Goal: Task Accomplishment & Management: Complete application form

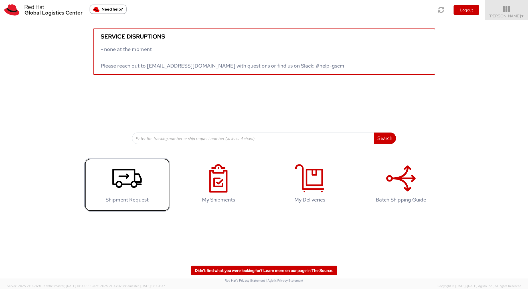
click at [118, 190] on icon at bounding box center [126, 178] width 29 height 29
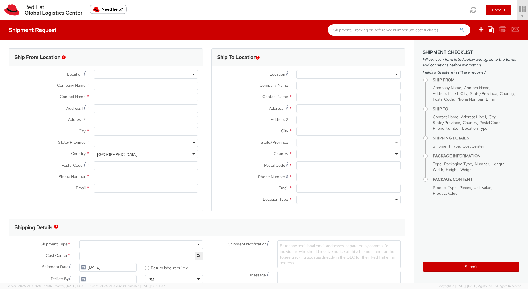
select select
select select "850"
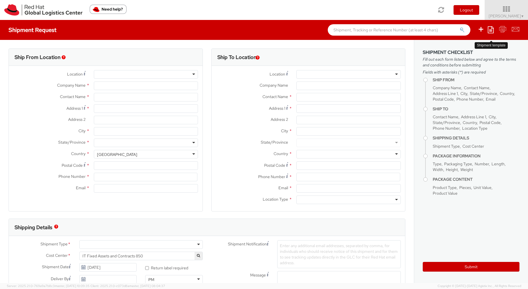
click at [492, 33] on icon at bounding box center [490, 29] width 6 height 7
click at [476, 48] on link "Create from template" at bounding box center [468, 47] width 50 height 7
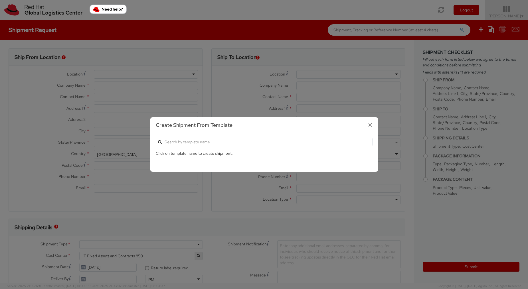
type input "Red Hat, Inc."
type input "[PERSON_NAME]"
type input "[STREET_ADDRESS]"
type input "RALEIGH"
type input "27601"
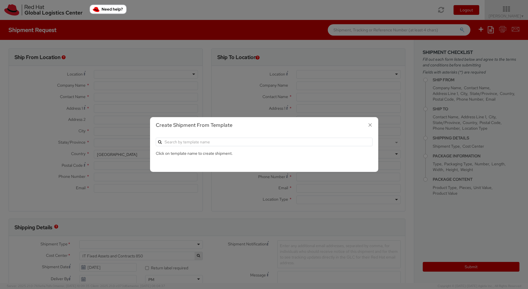
type input "[PHONE_NUMBER]"
type input "[EMAIL_ADDRESS][DOMAIN_NAME]"
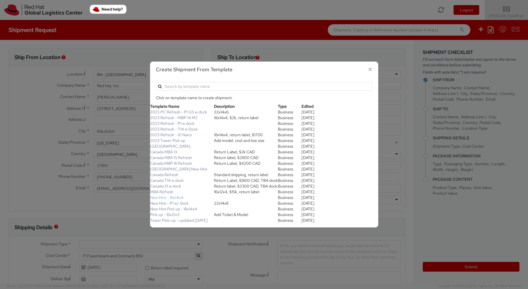
click at [181, 196] on link "New Hire - 18x14x4" at bounding box center [166, 197] width 33 height 5
type textarea "New Hire. Standard shipping. Thank you!"
type input "*RPCI*"
select select "LAPTOP"
type input "1"
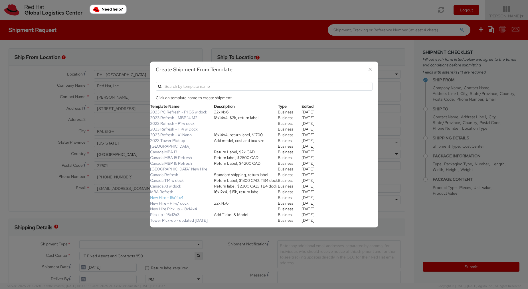
type input "18"
type input "14"
type input "4"
type input "8"
select select "LAPTOP"
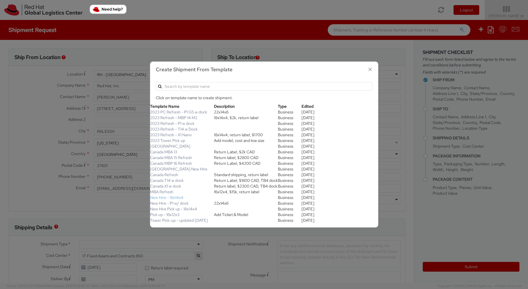
type input "2,000.00"
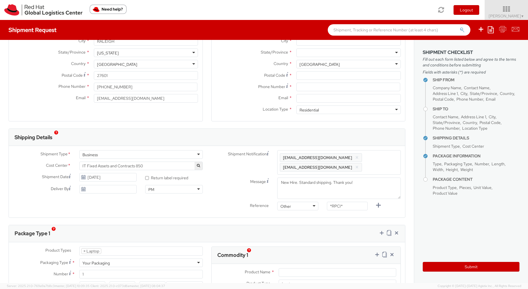
scroll to position [94, 0]
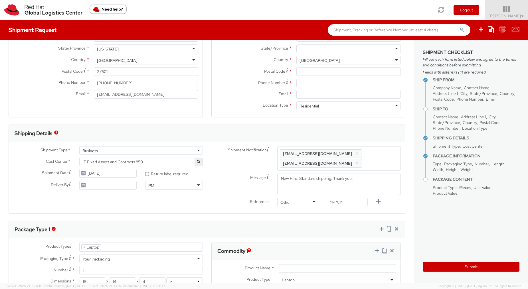
click at [355, 154] on button "×" at bounding box center [357, 153] width 4 height 7
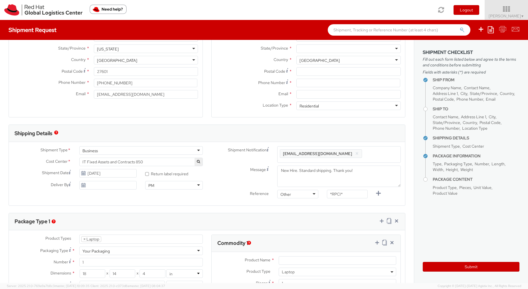
click at [355, 154] on button "×" at bounding box center [357, 153] width 4 height 7
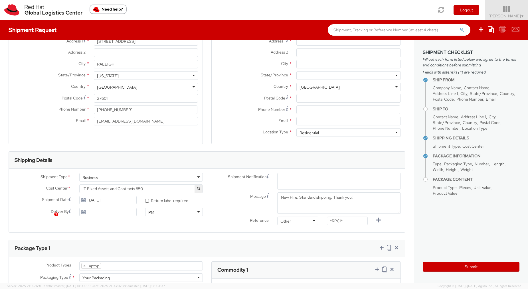
scroll to position [0, 0]
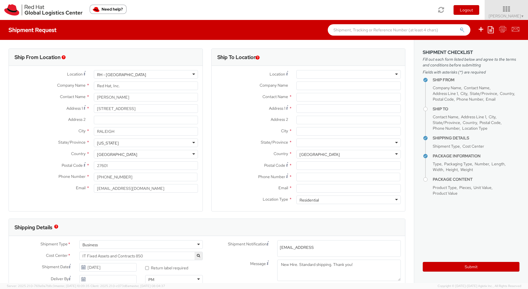
type input "[EMAIL_ADDRESS][DOMAIN_NAME]"
click at [329, 97] on input "text" at bounding box center [348, 97] width 104 height 9
paste input "Shanmukh Pawan Moparthi"
click at [346, 97] on input "Shanmukh Pawan Moparthi" at bounding box center [348, 97] width 104 height 9
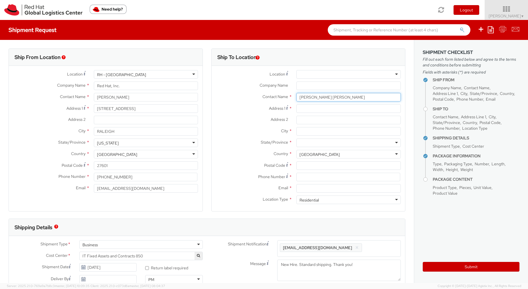
click at [346, 97] on input "Shanmukh Pawan Moparthi" at bounding box center [348, 97] width 104 height 9
paste input "Harika Pothina"
type input "Harika Pothina"
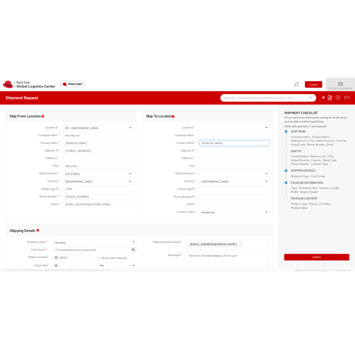
scroll to position [16, 0]
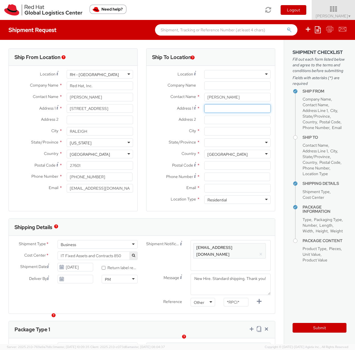
click at [223, 108] on input "Address 1 *" at bounding box center [237, 108] width 66 height 9
paste input "115 Washington Street"
type input "115 Washington Street"
click at [211, 120] on input "Address 2 *" at bounding box center [237, 120] width 66 height 9
paste input "Apt 207, Portside Towers"
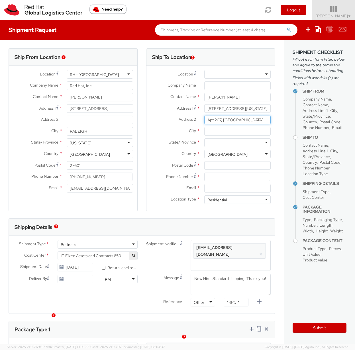
type input "Apt 207, Portside Towers"
click at [234, 130] on input "City *" at bounding box center [237, 131] width 66 height 9
paste input "Jersey City"
type input "Jersey City"
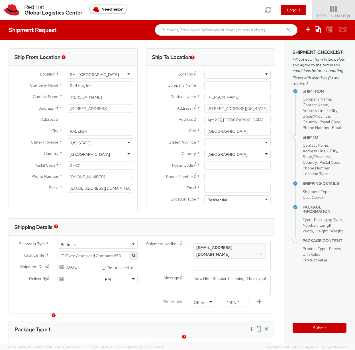
click at [229, 142] on div at bounding box center [237, 143] width 66 height 9
type input "ne"
click at [224, 164] on input "Postal Code *" at bounding box center [237, 165] width 66 height 9
paste input "07302"
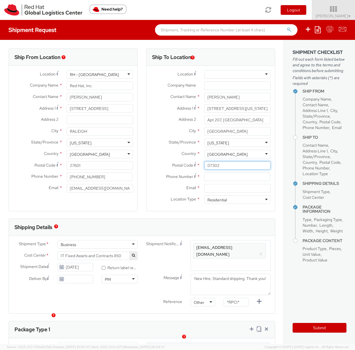
type input "07302"
click at [221, 176] on input at bounding box center [237, 177] width 66 height 9
paste input "9103033725"
type input "9103033725"
click at [239, 189] on input "Email *" at bounding box center [237, 188] width 66 height 9
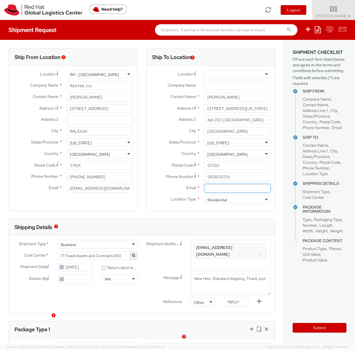
paste input "akamra@redhat.com"
type input "akamra@redhat.com"
click at [249, 245] on span "Enter any additional email addresses, separated by comma, for individuals who s…" at bounding box center [230, 261] width 75 height 34
paste input "akamra@redhat.com"
type input "akamra@redhat.com"
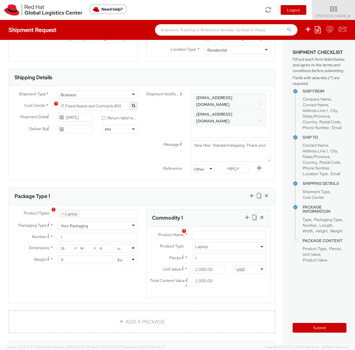
scroll to position [151, 0]
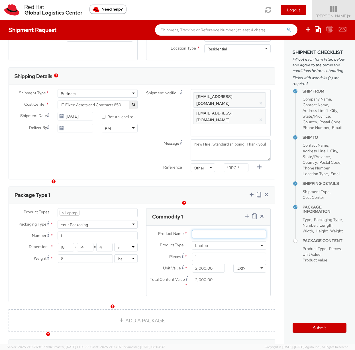
click at [203, 230] on input "Product Name *" at bounding box center [229, 234] width 74 height 9
type input "Lenovo P1"
click at [113, 209] on ul "× Laptop" at bounding box center [98, 213] width 80 height 9
click at [101, 209] on ul "× Laptop" at bounding box center [98, 213] width 80 height 9
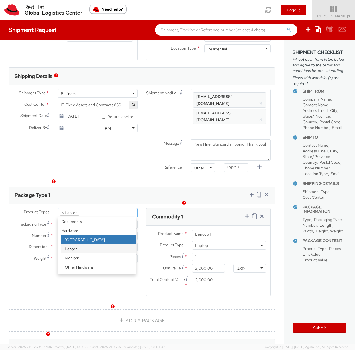
select select "DOC_STATION"
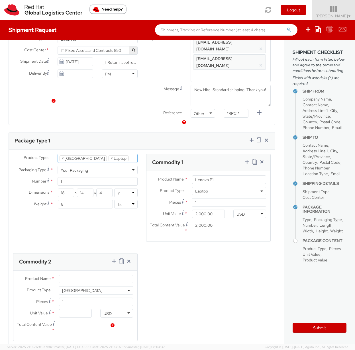
scroll to position [232, 0]
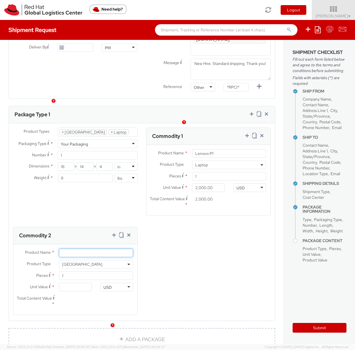
click at [66, 249] on input "Product Name *" at bounding box center [96, 253] width 74 height 9
type input "Lenovo Workstation Dock"
click at [89, 283] on input "Unit Value *" at bounding box center [75, 287] width 33 height 9
type input "4.00"
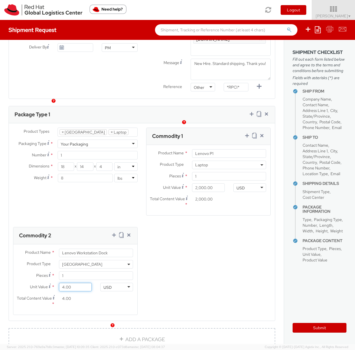
type input "40.00"
type input "400.00"
click at [182, 252] on div "Product Types * Documents Docking Station Laptop Monitor Other Hardware Server …" at bounding box center [142, 225] width 266 height 195
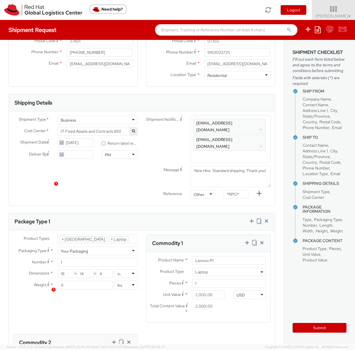
scroll to position [126, 0]
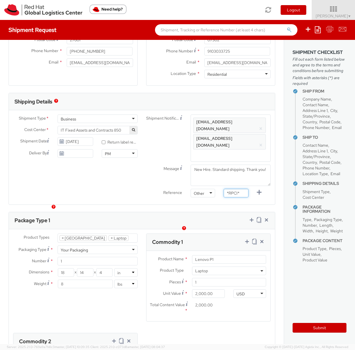
click at [231, 189] on input "*RPCI*" at bounding box center [236, 193] width 25 height 9
paste input "RPCI0082266"
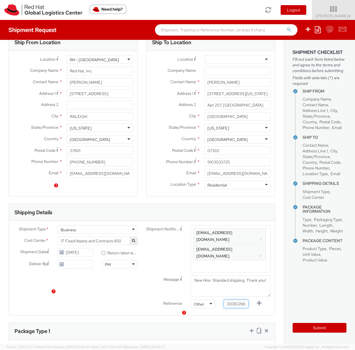
scroll to position [0, 0]
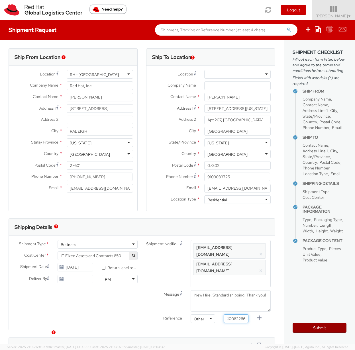
type input "RPCI0082266"
click at [323, 289] on button "Submit" at bounding box center [320, 328] width 54 height 10
type input "Harika Pothina"
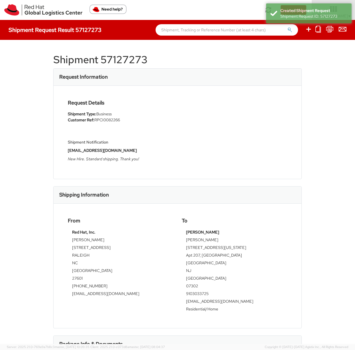
scroll to position [119, 0]
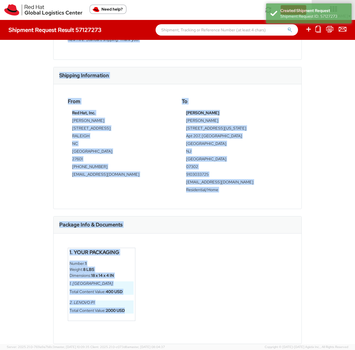
drag, startPoint x: 54, startPoint y: 60, endPoint x: 203, endPoint y: 319, distance: 299.1
click at [203, 216] on div "Shipment 57127273 Request Information Request Details Shipment Type: Business C…" at bounding box center [177, 72] width 249 height 287
copy div "Shipment 57127273 Request Information Request Details Shipment Type: Business C…"
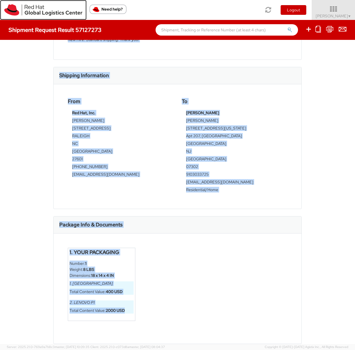
click at [22, 11] on img at bounding box center [43, 9] width 78 height 11
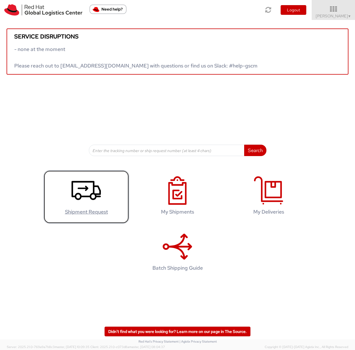
click at [89, 188] on icon at bounding box center [86, 190] width 29 height 29
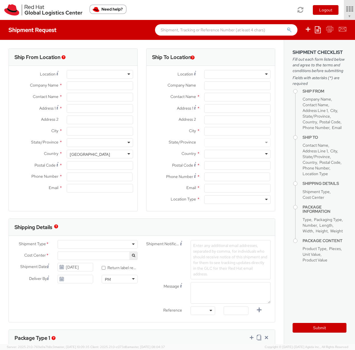
type input "Red Hat, Inc."
type input "[PERSON_NAME]"
type input "100 East Davie Street"
type input "RALEIGH"
type input "27601"
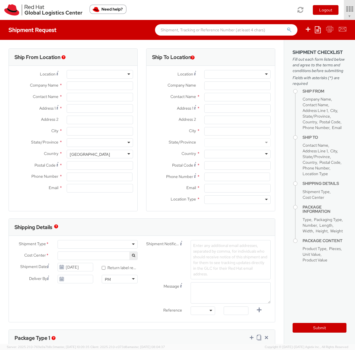
type input "[PHONE_NUMBER]"
type input "[EMAIL_ADDRESS][DOMAIN_NAME]"
select select "850"
select select
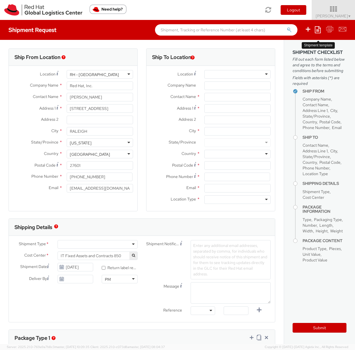
click at [317, 31] on icon at bounding box center [318, 29] width 6 height 7
click at [308, 47] on link "Create from template" at bounding box center [296, 47] width 50 height 7
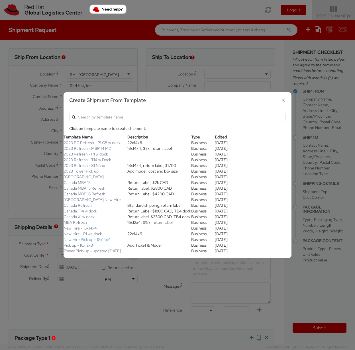
click at [84, 239] on link "New Hire Pick up - 18x14x4" at bounding box center [87, 239] width 47 height 5
type input "Red Hat, Inc."
type input "[STREET_ADDRESS]"
type input "RALEIGH"
type input "27601"
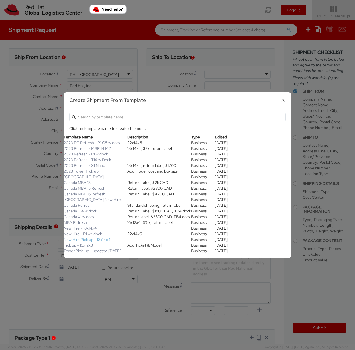
type input "[PHONE_NUMBER]"
type textarea "Your New Hire's laptop is ready for pick-up. You will receive a QR code via ema…"
select select "LAPTOP"
type input "1"
type input "18"
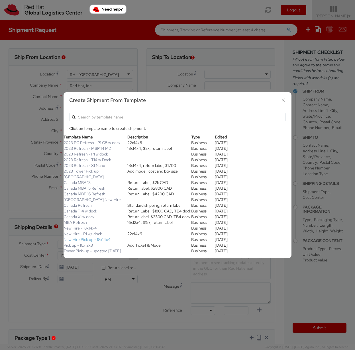
type input "14"
type input "4"
type input "8"
select select "LAPTOP"
type input "2,000.00"
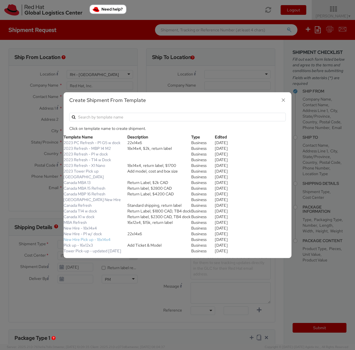
type input "2,000.00"
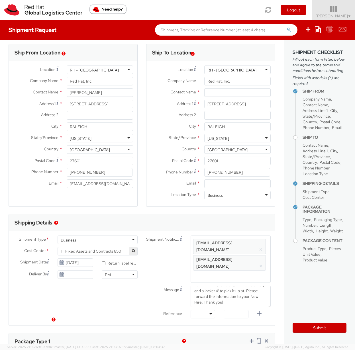
scroll to position [11, 0]
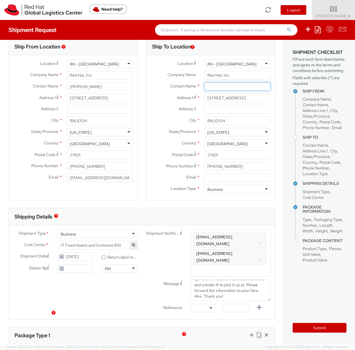
click at [225, 86] on input "text" at bounding box center [237, 86] width 66 height 9
paste input "Shanmukh Pawan Moparthi"
type input "Shanmukh Pawan Moparthi"
click at [229, 178] on input "Email *" at bounding box center [237, 178] width 66 height 9
paste input "afantini@redhat.com"
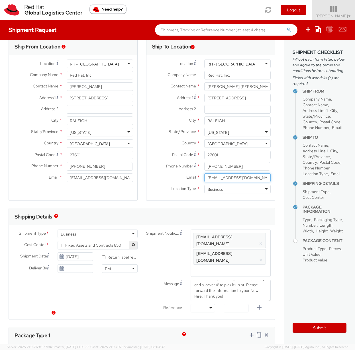
type input "afantini@redhat.com"
click at [259, 241] on button "×" at bounding box center [261, 244] width 4 height 7
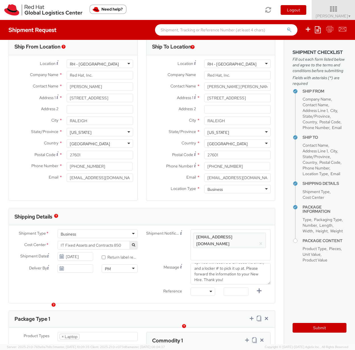
click at [259, 241] on button "×" at bounding box center [261, 244] width 4 height 7
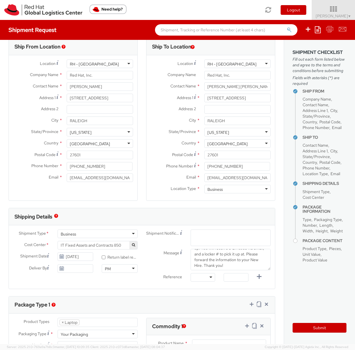
paste input "afantini@redhat.com"
type input "afantini@redhat.com"
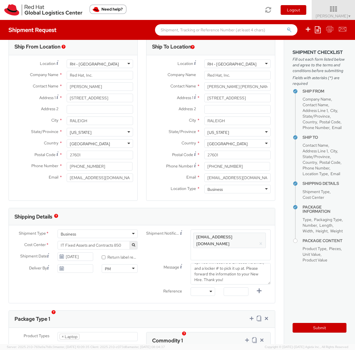
scroll to position [0, 0]
type input "[EMAIL_ADDRESS][DOMAIN_NAME]"
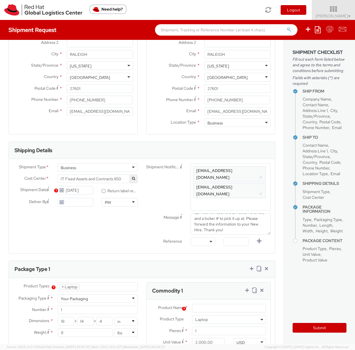
scroll to position [105, 0]
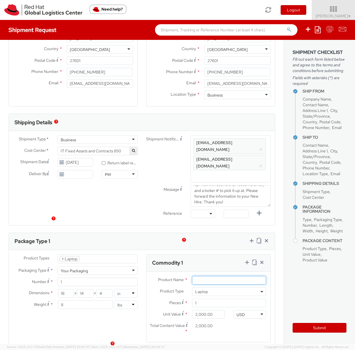
click at [231, 276] on input "Product Name *" at bounding box center [229, 280] width 74 height 9
type input "M"
type input "Apple MacBook Pro 14"
click at [331, 327] on button "Submit" at bounding box center [320, 328] width 54 height 10
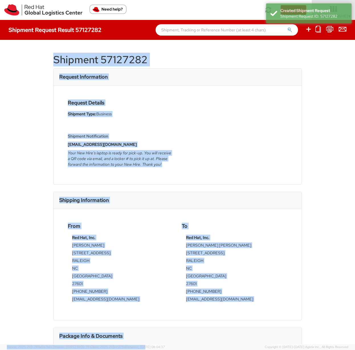
scroll to position [93, 0]
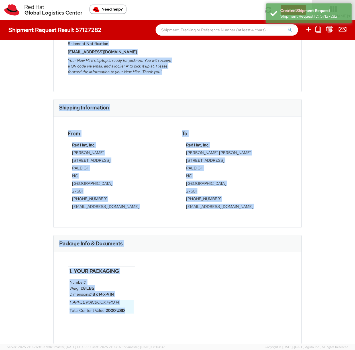
drag, startPoint x: 54, startPoint y: 58, endPoint x: 148, endPoint y: 324, distance: 282.7
click at [148, 243] on div "Shipment 57127282 Request Information Request Details Shipment Type: Business S…" at bounding box center [177, 99] width 249 height 287
copy div "Shipment 57127282 Request Information Request Details Shipment Type: Business S…"
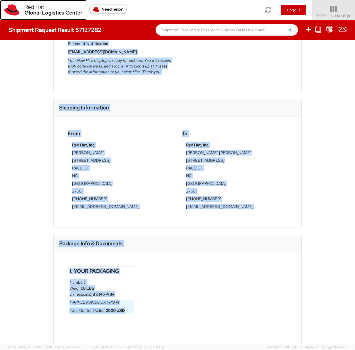
click at [28, 8] on img at bounding box center [43, 9] width 78 height 11
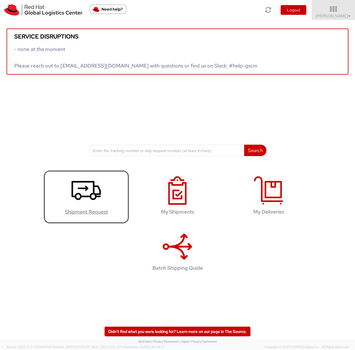
click at [86, 192] on icon at bounding box center [86, 190] width 29 height 29
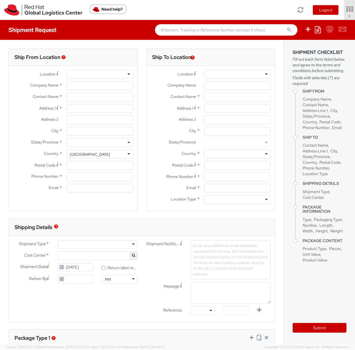
select select "850"
type input "Red Hat, Inc."
type input "[PERSON_NAME]"
type input "[STREET_ADDRESS]"
type input "RALEIGH"
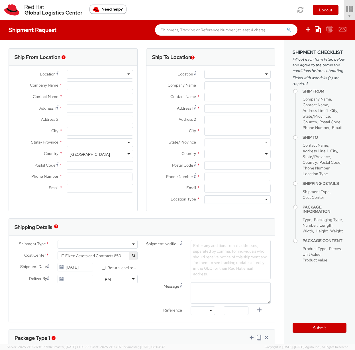
type input "27601"
type input "[PHONE_NUMBER]"
type input "[EMAIL_ADDRESS][DOMAIN_NAME]"
select select
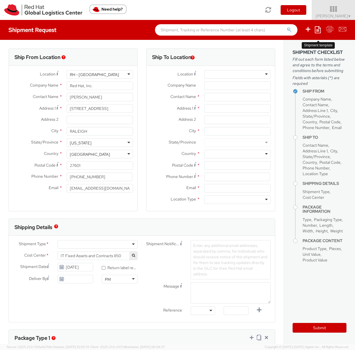
click at [319, 30] on icon at bounding box center [318, 29] width 6 height 7
click at [304, 47] on link "Create from template" at bounding box center [296, 47] width 50 height 7
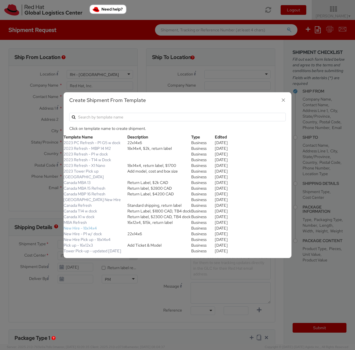
click at [85, 227] on link "New Hire - 18x14x4" at bounding box center [80, 228] width 33 height 5
type textarea "New Hire. Standard shipping. Thank you!"
type input "*RPCI*"
select select "LAPTOP"
type input "1"
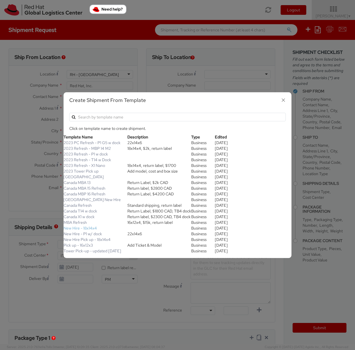
type input "18"
type input "14"
type input "4"
type input "8"
select select "LAPTOP"
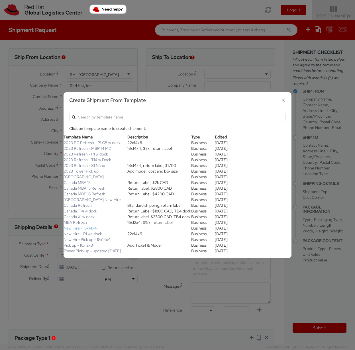
type input "2,000.00"
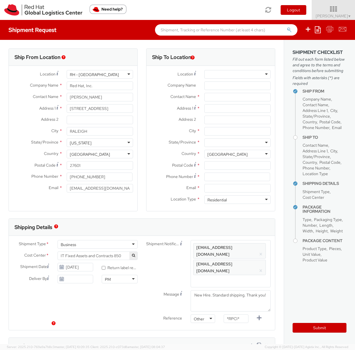
scroll to position [16, 0]
click at [206, 97] on input "text" at bounding box center [237, 97] width 66 height 9
paste input "Yi Zheng"
type input "Yi Zheng"
click at [214, 107] on input "Address 1 *" at bounding box center [237, 108] width 66 height 9
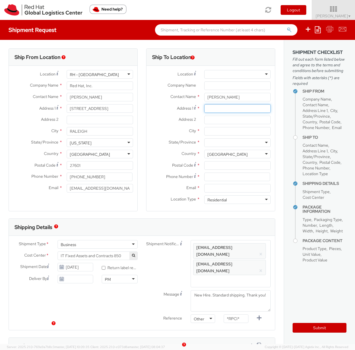
paste input "11 Ambrosia Ct"
type input "11 Ambrosia Ct"
click at [222, 130] on input "City *" at bounding box center [237, 131] width 66 height 9
paste input "Livingston"
type input "Livingston"
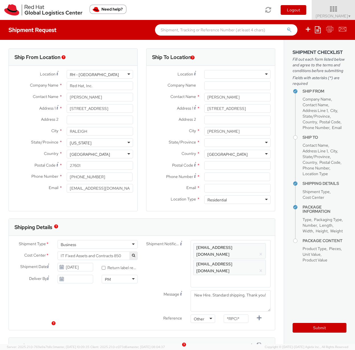
click at [218, 141] on div at bounding box center [237, 143] width 66 height 9
type input "new"
click at [223, 168] on input "Postal Code *" at bounding box center [237, 165] width 66 height 9
paste input "07039"
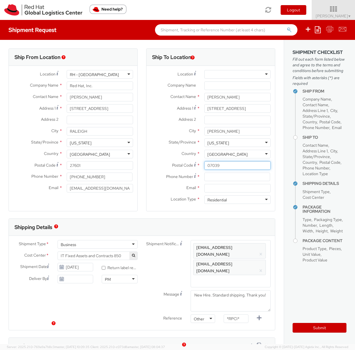
type input "07039"
click at [161, 113] on div "Address 1 * 11 Ambrosia Ct" at bounding box center [211, 108] width 129 height 9
click at [222, 178] on input at bounding box center [237, 177] width 66 height 9
paste input "6073795959"
type input "6073795959"
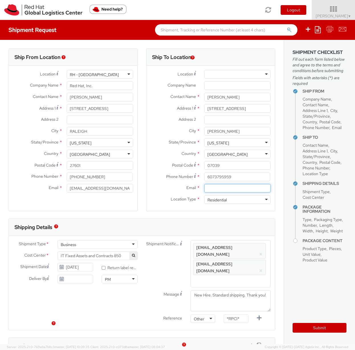
click at [225, 189] on input "Email *" at bounding box center [237, 188] width 66 height 9
paste input "yizheng@redhat.com"
type input "yizheng@redhat.com"
click at [259, 251] on button "×" at bounding box center [261, 254] width 4 height 7
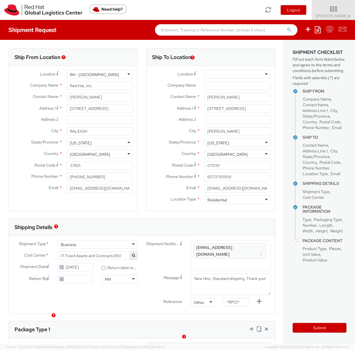
click at [259, 251] on button "×" at bounding box center [261, 254] width 4 height 7
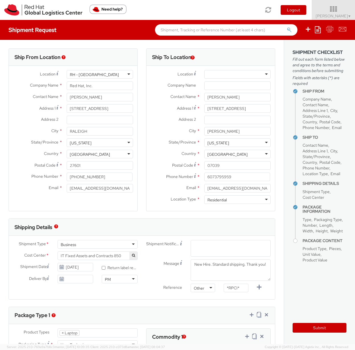
paste input "kaixu@redhat.com"
type input "kaixu@redhat.com"
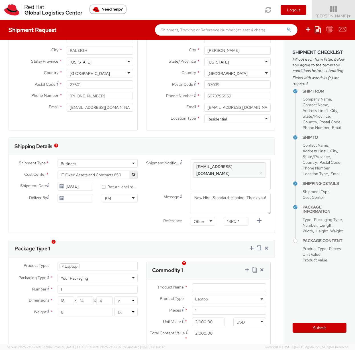
scroll to position [133, 0]
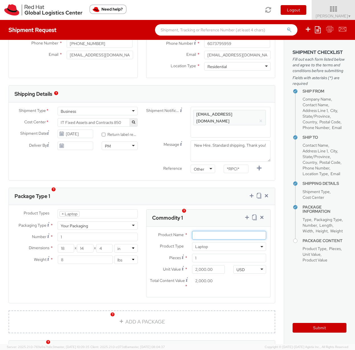
click at [208, 231] on input "Product Name *" at bounding box center [229, 235] width 74 height 9
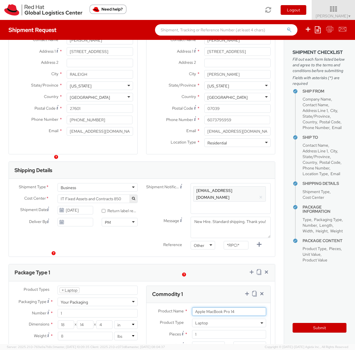
scroll to position [92, 0]
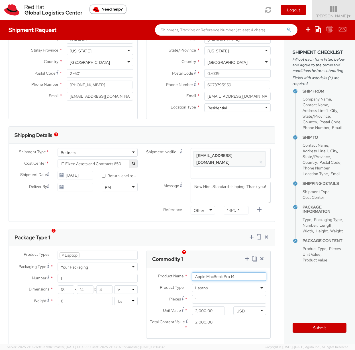
type input "Apple MacBook Pro 14"
drag, startPoint x: 210, startPoint y: 179, endPoint x: 241, endPoint y: 183, distance: 31.6
click at [241, 183] on textarea "New Hire. Standard shipping. Thank you!" at bounding box center [231, 192] width 80 height 21
type textarea "New Hire. 2 day shipping. Thank you!"
click at [237, 206] on input "*RPCI*" at bounding box center [236, 210] width 25 height 9
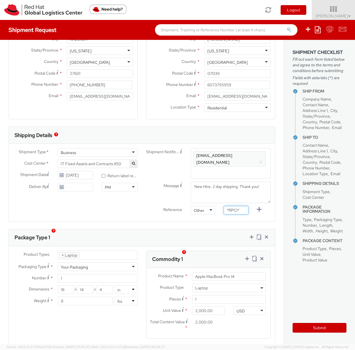
click at [237, 206] on input "*RPCI*" at bounding box center [236, 210] width 25 height 9
paste input "RPCI0082258"
type input "RPCI0082258"
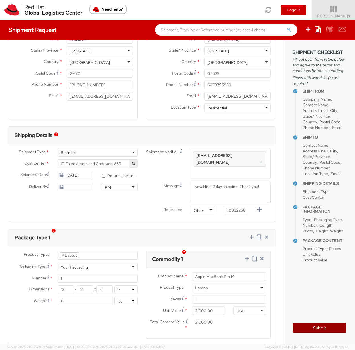
click at [322, 328] on button "Submit" at bounding box center [320, 328] width 54 height 10
type input "Yi Zheng"
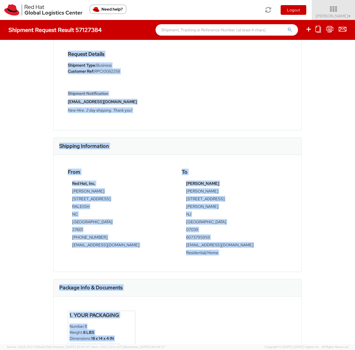
scroll to position [93, 0]
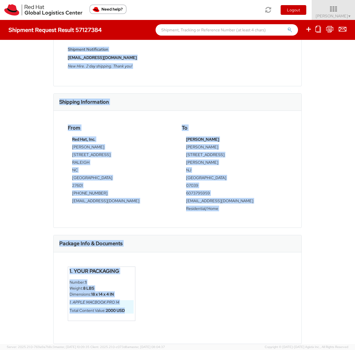
drag, startPoint x: 54, startPoint y: 58, endPoint x: 174, endPoint y: 319, distance: 286.8
click at [174, 243] on div "Shipment 57127384 Request Information Request Details Shipment Type: Business C…" at bounding box center [177, 99] width 249 height 287
copy div "Shipment 57127384 Request Information Request Details Shipment Type: Business C…"
click at [12, 11] on img at bounding box center [43, 9] width 78 height 11
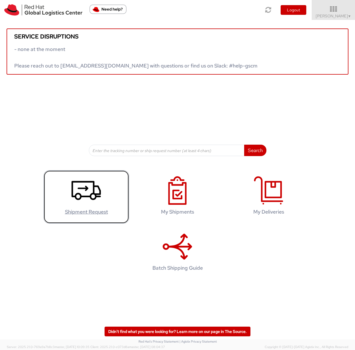
click at [84, 194] on icon at bounding box center [86, 190] width 29 height 29
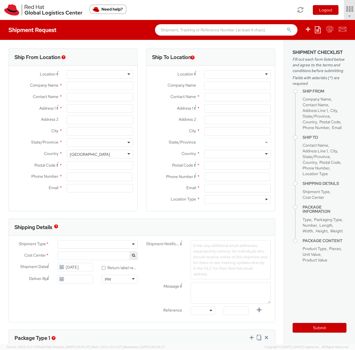
select select "850"
type input "Red Hat, Inc."
type input "[PERSON_NAME]"
type input "[STREET_ADDRESS]"
type input "RALEIGH"
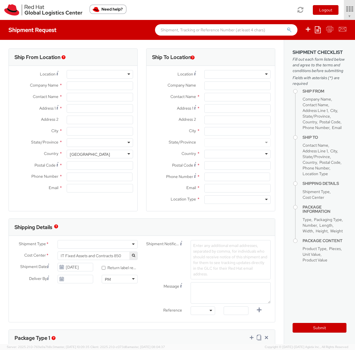
type input "27601"
type input "[PHONE_NUMBER]"
type input "[EMAIL_ADDRESS][DOMAIN_NAME]"
select select
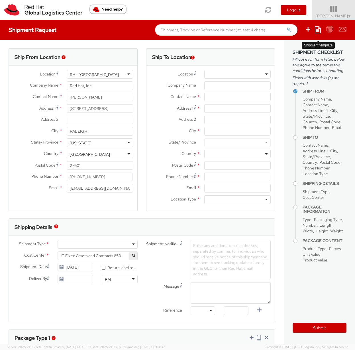
click at [319, 30] on icon at bounding box center [318, 29] width 6 height 7
click at [287, 48] on link "Create from template" at bounding box center [296, 47] width 50 height 7
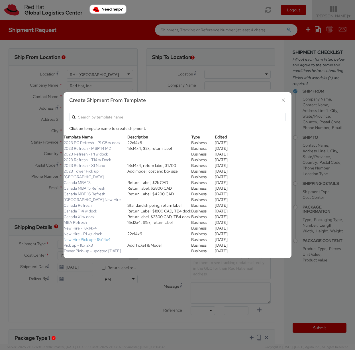
click at [75, 240] on link "New Hire Pick up - 18x14x4" at bounding box center [87, 239] width 47 height 5
type input "Red Hat, Inc."
type input "[STREET_ADDRESS]"
type input "RALEIGH"
type input "27601"
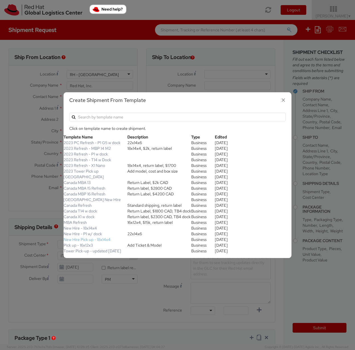
type input "[PHONE_NUMBER]"
type textarea "Your New Hire's laptop is ready for pick-up. You will receive a QR code via ema…"
select select "LAPTOP"
type input "1"
type input "18"
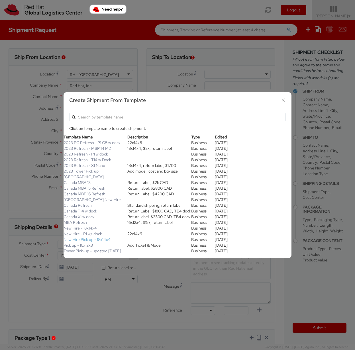
type input "14"
type input "4"
type input "8"
select select "LAPTOP"
type input "2,000.00"
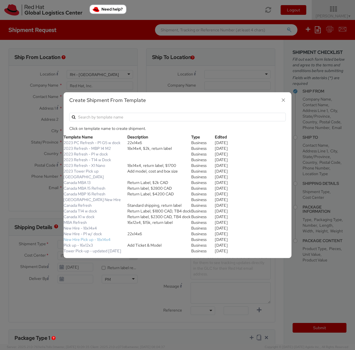
type input "2,000.00"
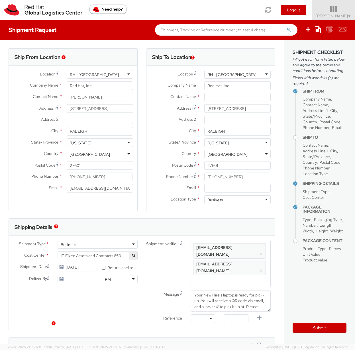
scroll to position [16, 0]
click at [259, 251] on button "×" at bounding box center [261, 254] width 4 height 7
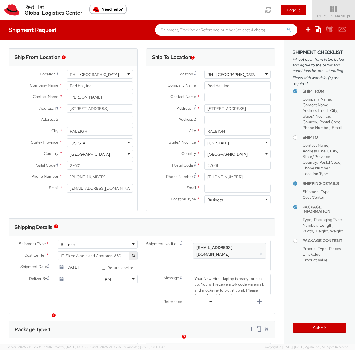
click at [259, 251] on button "×" at bounding box center [261, 254] width 4 height 7
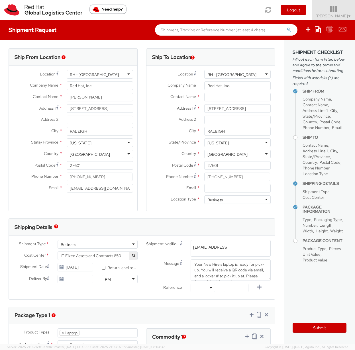
type input "[EMAIL_ADDRESS][DOMAIN_NAME]"
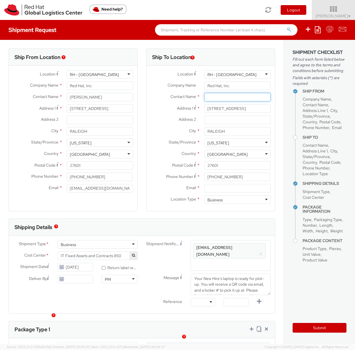
click at [212, 97] on input "text" at bounding box center [237, 97] width 66 height 9
paste input "Thao Truong"
type input "Thao Truong"
click at [243, 186] on input "Email *" at bounding box center [237, 188] width 66 height 9
paste input "cletcher@redhat.com"
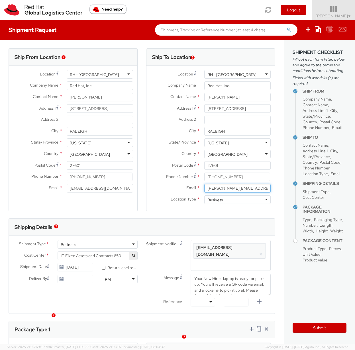
type input "cletcher@redhat.com"
click at [257, 252] on span "Enter any additional email addresses, separated by comma, for individuals who s…" at bounding box center [230, 261] width 75 height 34
paste input "cletcher@redhat.com"
type input "cletcher@redhat.com"
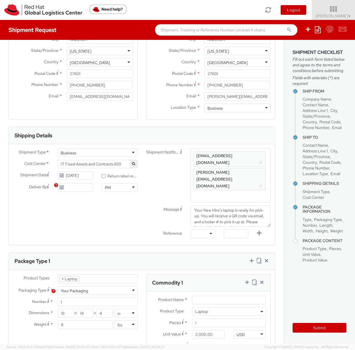
scroll to position [112, 0]
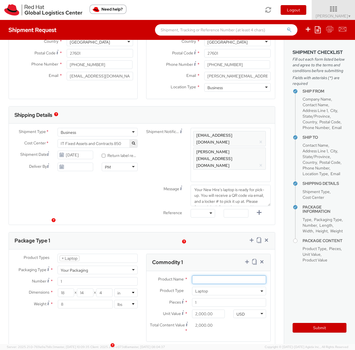
click at [213, 276] on input "Product Name *" at bounding box center [229, 280] width 74 height 9
type input "Apple MacBook Air 15"
click at [193, 310] on input "2,000.00" at bounding box center [208, 314] width 33 height 9
drag, startPoint x: 193, startPoint y: 294, endPoint x: 211, endPoint y: 291, distance: 19.0
click at [211, 310] on input "2,000.00" at bounding box center [208, 314] width 33 height 9
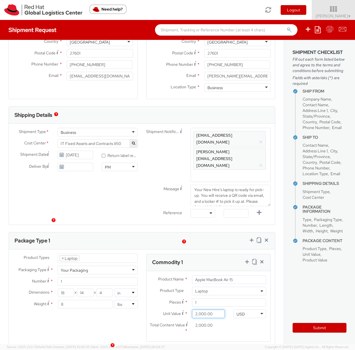
type input "1.00"
type input "15.00"
type input "150.00"
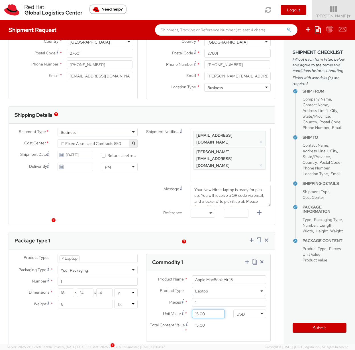
type input "150.00"
type input "1,500.00"
click at [237, 209] on input "text" at bounding box center [236, 213] width 25 height 9
paste input "RPCI0082257"
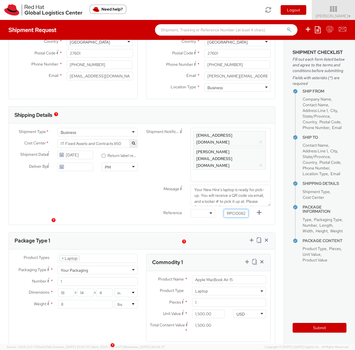
scroll to position [0, 8]
type input "RPCI0082257"
click at [202, 209] on div at bounding box center [203, 213] width 25 height 9
click at [325, 329] on button "Submit" at bounding box center [320, 328] width 54 height 10
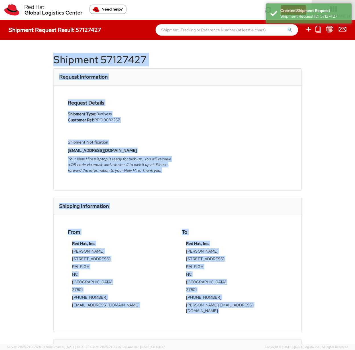
scroll to position [99, 0]
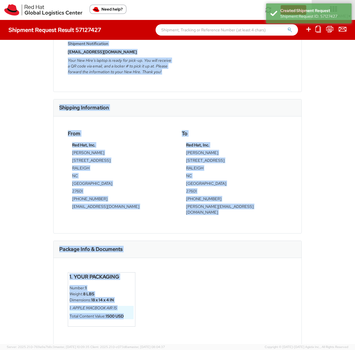
drag, startPoint x: 53, startPoint y: 58, endPoint x: 192, endPoint y: 333, distance: 308.7
click at [192, 237] on div "Shipment 57127427 Request Information Request Details Shipment Type: Business C…" at bounding box center [177, 93] width 249 height 287
copy div "Shipment 57127427 Request Information Request Details Shipment Type: Business C…"
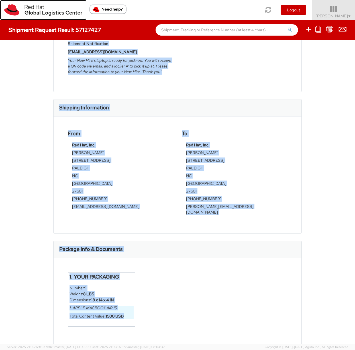
click at [15, 9] on img at bounding box center [43, 9] width 78 height 11
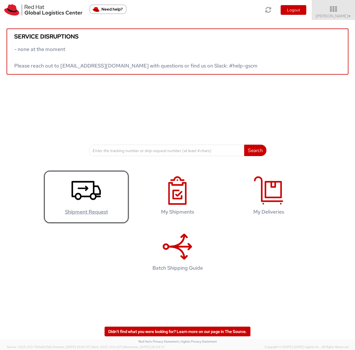
click at [85, 188] on use at bounding box center [86, 190] width 29 height 19
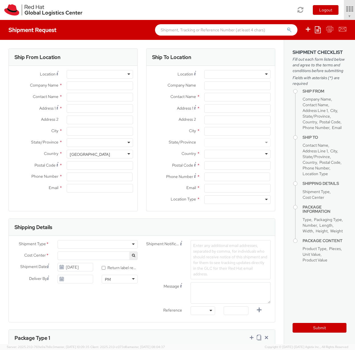
select select "850"
type input "Red Hat, Inc."
type input "[PERSON_NAME]"
type input "[STREET_ADDRESS]"
type input "RALEIGH"
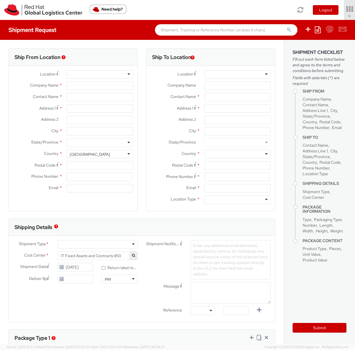
type input "27601"
type input "[PHONE_NUMBER]"
type input "[EMAIL_ADDRESS][DOMAIN_NAME]"
select select
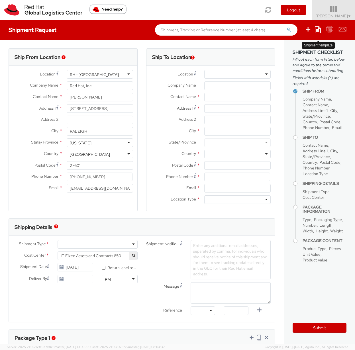
click at [320, 30] on icon at bounding box center [318, 29] width 6 height 7
click at [295, 48] on link "Create from template" at bounding box center [296, 47] width 50 height 7
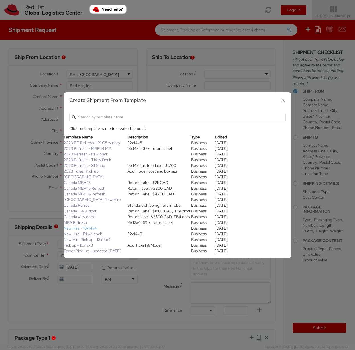
click at [74, 228] on link "New Hire - 18x14x4" at bounding box center [80, 228] width 33 height 5
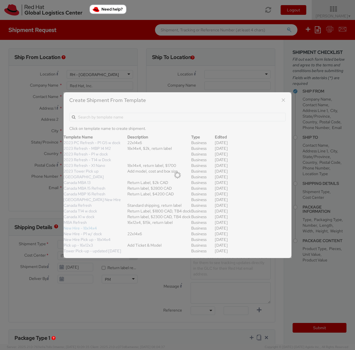
type textarea "New Hire. Standard shipping. Thank you!"
type input "*RPCI*"
select select "LAPTOP"
type input "1"
type input "18"
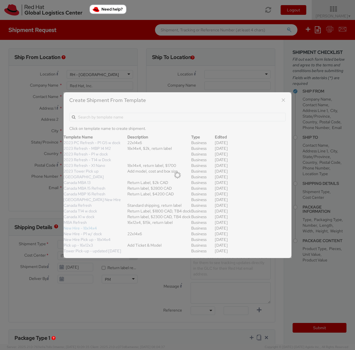
type input "14"
type input "4"
type input "8"
select select "LAPTOP"
type input "2,000.00"
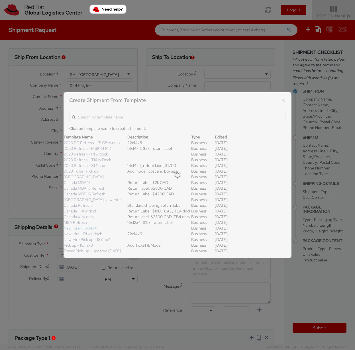
type input "2,000.00"
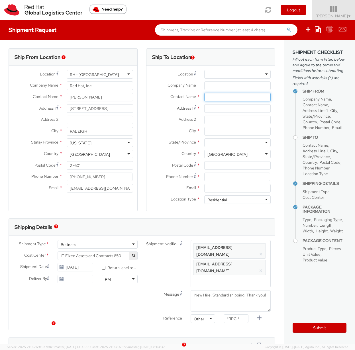
click at [226, 97] on input "text" at bounding box center [237, 97] width 66 height 9
paste input "[PERSON_NAME]"
type input "[PERSON_NAME]"
click at [229, 107] on input "Address 1 *" at bounding box center [237, 108] width 66 height 9
paste input "[STREET_ADDRESS]"
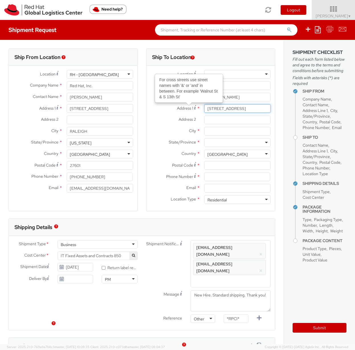
type input "[STREET_ADDRESS]"
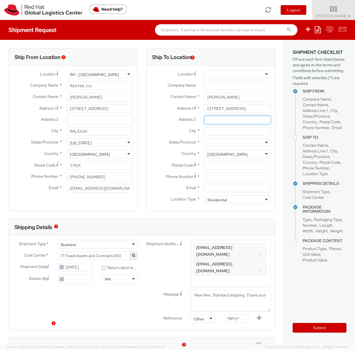
click at [221, 120] on input "Address 2 *" at bounding box center [237, 120] width 66 height 9
paste input "Apartment 225"
type input "Apartment 225"
click at [219, 135] on input "City *" at bounding box center [237, 131] width 66 height 9
paste input "[US_STATE] D.C."
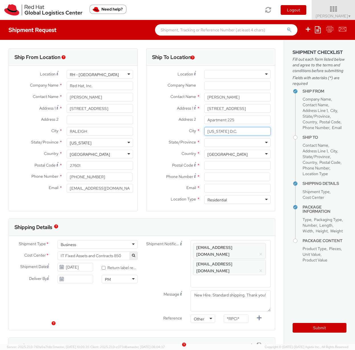
type input "[US_STATE] D.C."
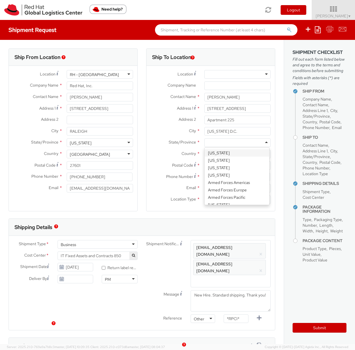
click at [219, 142] on div at bounding box center [237, 143] width 66 height 9
type input "w"
type input "d"
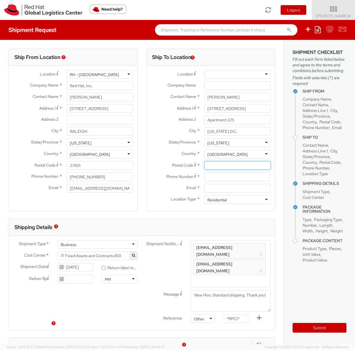
click at [225, 166] on input "Postal Code *" at bounding box center [237, 165] width 66 height 9
paste input "20002"
type input "20002"
click at [223, 178] on input at bounding box center [237, 177] width 66 height 9
paste input "[PHONE_NUMBER]"
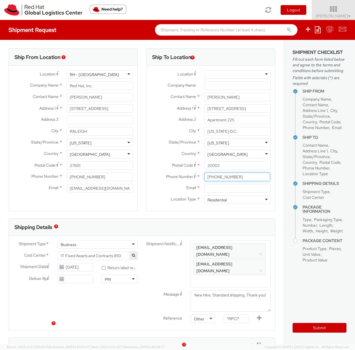
type input "[PHONE_NUMBER]"
click at [226, 189] on input "Email *" at bounding box center [237, 188] width 66 height 9
paste input "[EMAIL_ADDRESS][DOMAIN_NAME]"
type input "[EMAIL_ADDRESS][DOMAIN_NAME]"
click at [249, 252] on span "Enter any additional email addresses, separated by comma, for individuals who s…" at bounding box center [230, 261] width 75 height 34
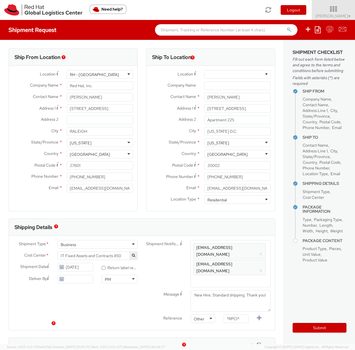
click at [259, 268] on button "×" at bounding box center [261, 271] width 4 height 7
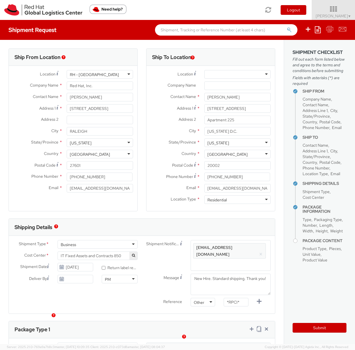
click at [259, 251] on button "×" at bounding box center [261, 254] width 4 height 7
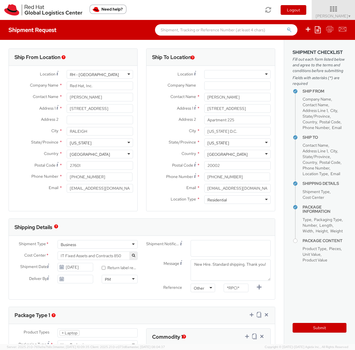
paste input "[EMAIL_ADDRESS][DOMAIN_NAME]"
type input "[EMAIL_ADDRESS][DOMAIN_NAME]"
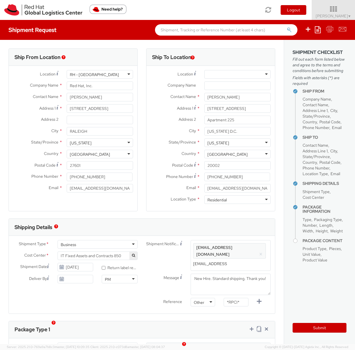
type input "[EMAIL_ADDRESS][DOMAIN_NAME]"
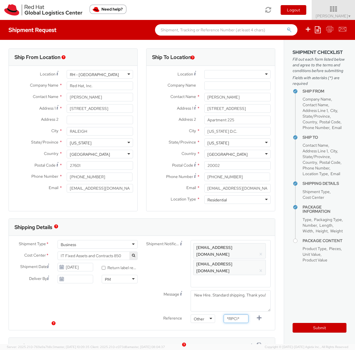
click at [238, 315] on input "*RPCI*" at bounding box center [236, 319] width 25 height 9
paste input "RPCI0082246"
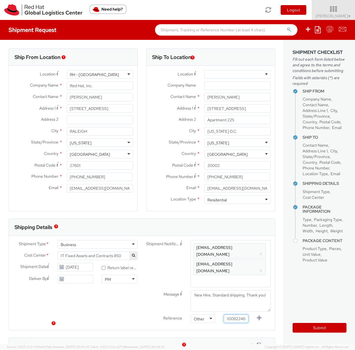
type input "RPCI0082246"
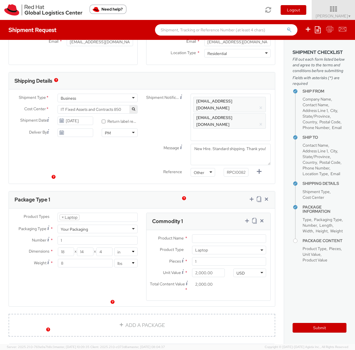
scroll to position [163, 0]
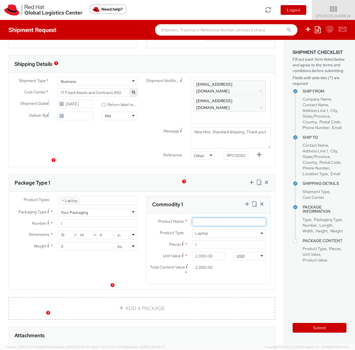
click at [193, 218] on input "Product Name *" at bounding box center [229, 222] width 74 height 9
type input "Lenovo P1"
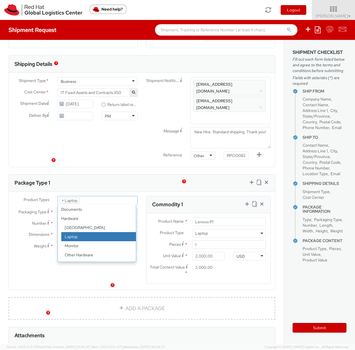
click at [80, 196] on li at bounding box center [84, 200] width 9 height 9
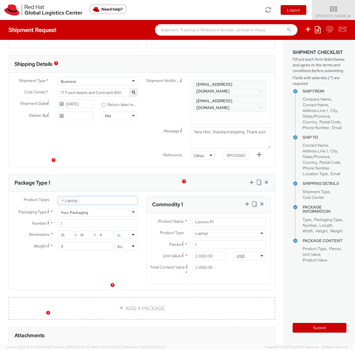
click at [87, 196] on li at bounding box center [84, 200] width 9 height 9
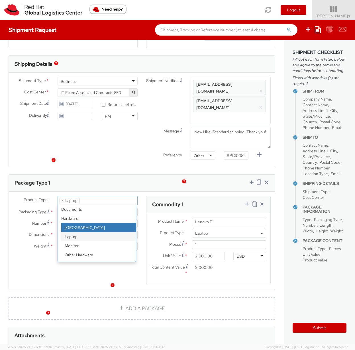
select select "DOC_STATION"
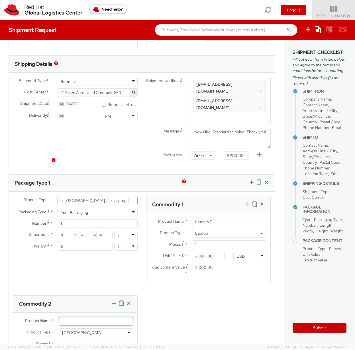
click at [81, 317] on input "Product Name *" at bounding box center [96, 321] width 74 height 9
type input "Lenovo Workstation dock"
click at [76, 350] on input "Unit Value *" at bounding box center [75, 355] width 33 height 9
type input "4.00"
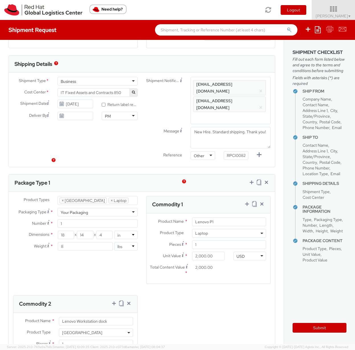
type input "40.00"
type input "400.00"
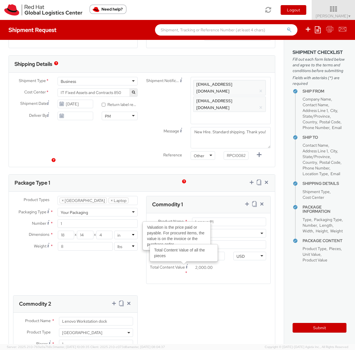
click at [233, 293] on div "Product Types * Documents Docking Station Laptop Monitor Other Hardware Server …" at bounding box center [142, 293] width 266 height 195
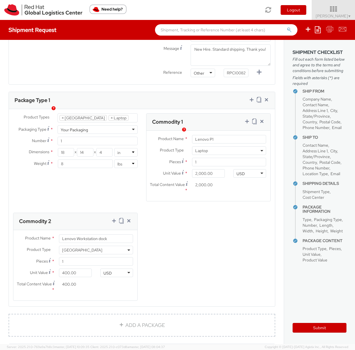
scroll to position [250, 0]
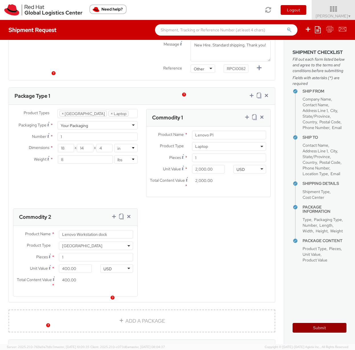
click at [324, 327] on button "Submit" at bounding box center [320, 328] width 54 height 10
type input "[PERSON_NAME]"
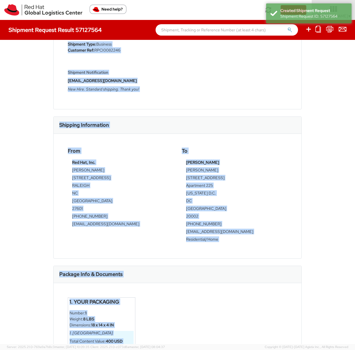
scroll to position [119, 0]
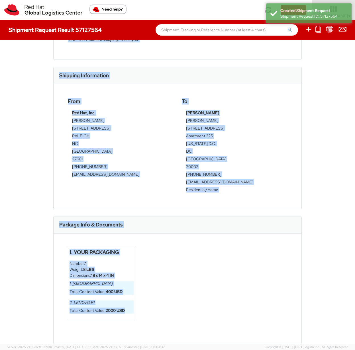
drag, startPoint x: 54, startPoint y: 58, endPoint x: 159, endPoint y: 323, distance: 285.1
click at [159, 216] on div "Shipment 57127564 Request Information Request Details Shipment Type: Business C…" at bounding box center [177, 72] width 249 height 287
copy div "Shipment 57127564 Request Information Request Details Shipment Type: Business C…"
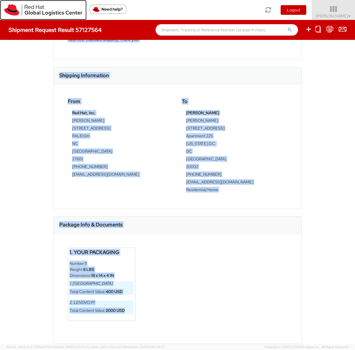
click at [18, 11] on img at bounding box center [43, 9] width 78 height 11
